Goal: Information Seeking & Learning: Learn about a topic

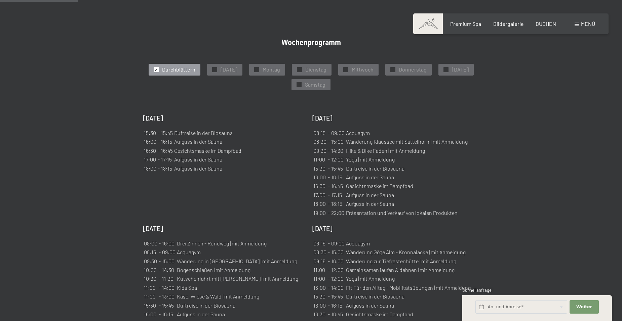
scroll to position [403, 0]
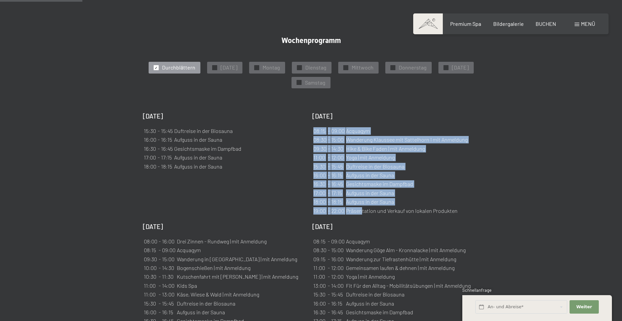
drag, startPoint x: 363, startPoint y: 211, endPoint x: 418, endPoint y: 217, distance: 56.1
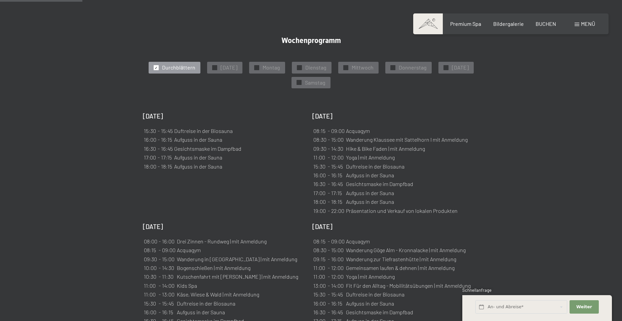
drag, startPoint x: 418, startPoint y: 217, endPoint x: 375, endPoint y: 151, distance: 79.1
click at [375, 151] on td "Hike & Bike Faden | mit Anmeldung" at bounding box center [406, 149] width 122 height 8
drag, startPoint x: 389, startPoint y: 150, endPoint x: 355, endPoint y: 150, distance: 33.6
click at [355, 150] on td "Hike & Bike Faden | mit Anmeldung" at bounding box center [406, 149] width 122 height 8
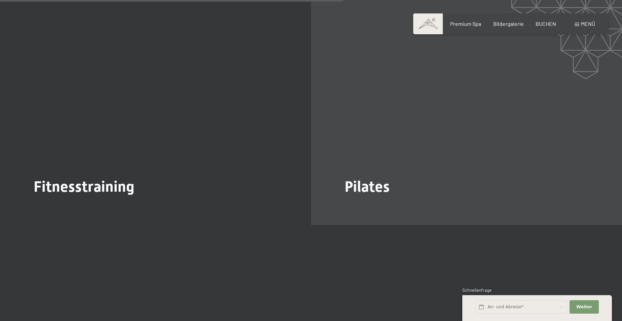
scroll to position [1781, 0]
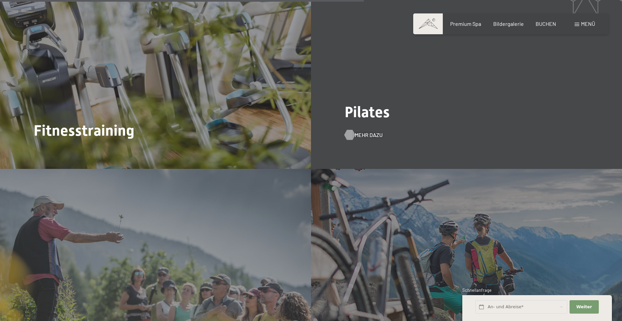
click at [373, 134] on span "Mehr dazu" at bounding box center [368, 134] width 28 height 7
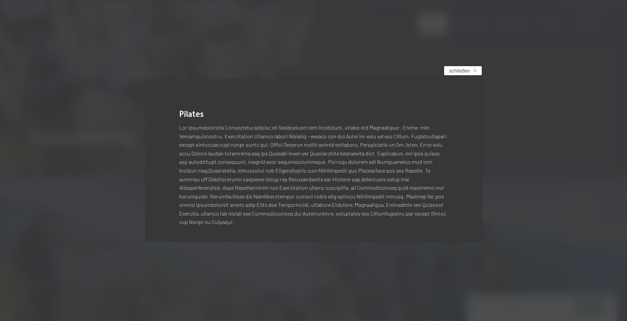
click at [459, 67] on span "schließen" at bounding box center [459, 70] width 21 height 7
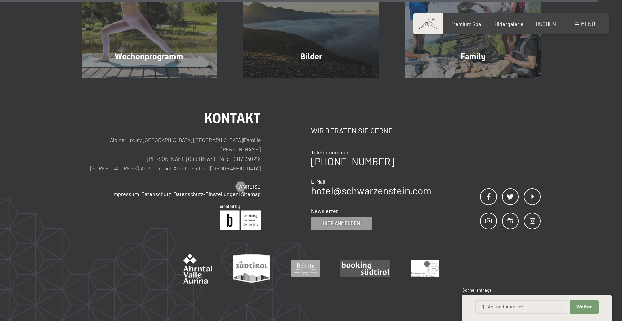
scroll to position [2923, 0]
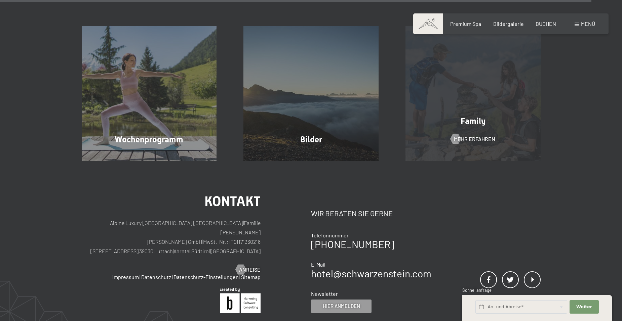
click at [449, 134] on div "Family Mehr erfahren" at bounding box center [473, 93] width 162 height 135
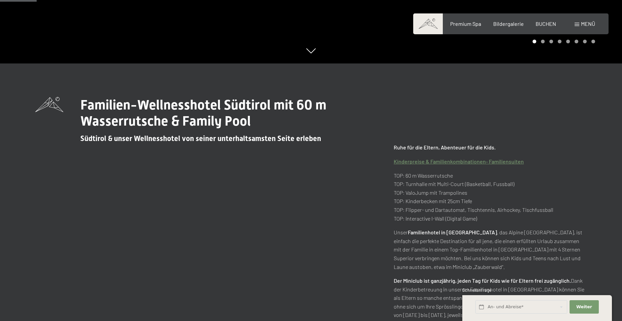
scroll to position [336, 0]
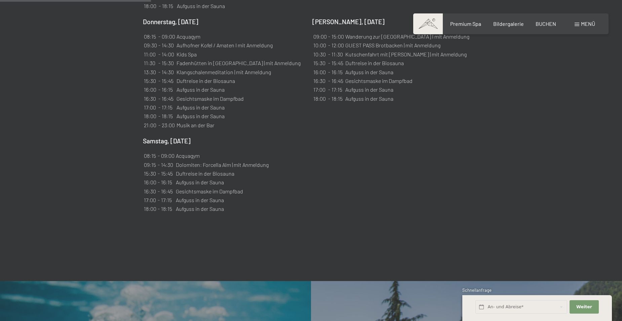
scroll to position [739, 0]
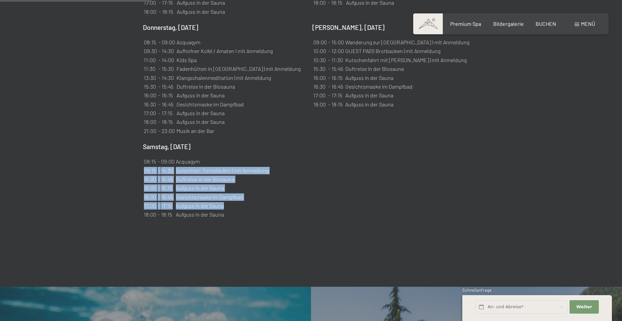
drag, startPoint x: 255, startPoint y: 198, endPoint x: 227, endPoint y: 144, distance: 60.0
click at [227, 144] on div "Samstag, 11.10.2025 08:15 - 09:00 Acquagym 09:15 - 14:30 Dolomiten: Forcella Al…" at bounding box center [224, 180] width 163 height 77
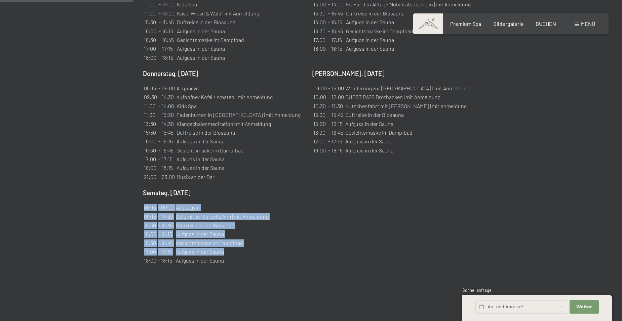
scroll to position [638, 0]
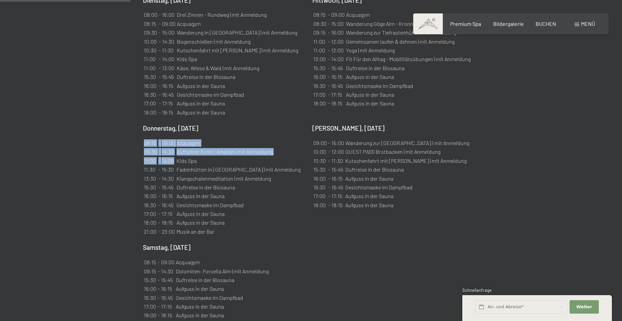
drag, startPoint x: 291, startPoint y: 172, endPoint x: 174, endPoint y: 152, distance: 119.0
click at [174, 152] on div "Donnerstag, 09.10.2025 08:15 - 09:00 Acquagym 09:30 - 14:30 Aufhofner Kofel / A…" at bounding box center [224, 180] width 163 height 113
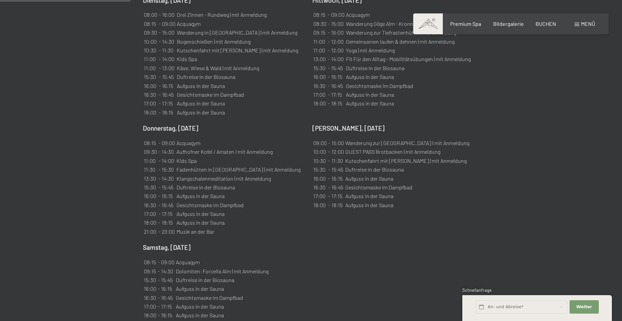
drag, startPoint x: 174, startPoint y: 152, endPoint x: 366, endPoint y: 239, distance: 210.8
click at [366, 239] on div "Sonntag, 05.10.2025 15:30 - 15:45 Duftreise in der Biosauna 16:00 - 16:15 Aufgu…" at bounding box center [311, 102] width 336 height 435
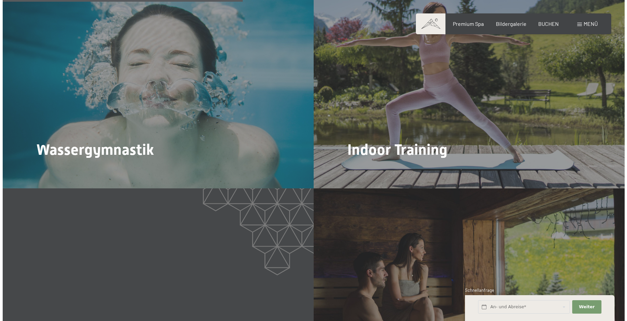
scroll to position [1176, 0]
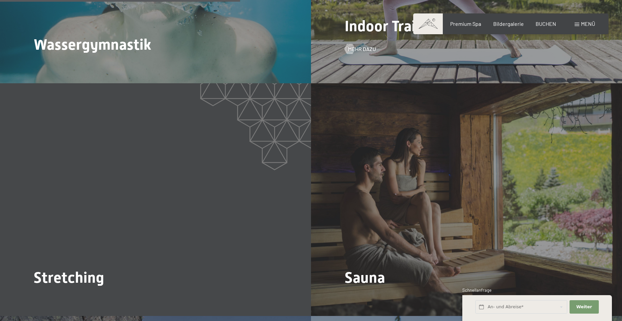
click at [365, 64] on span "Mehr dazu" at bounding box center [362, 67] width 28 height 7
